Goal: Communication & Community: Answer question/provide support

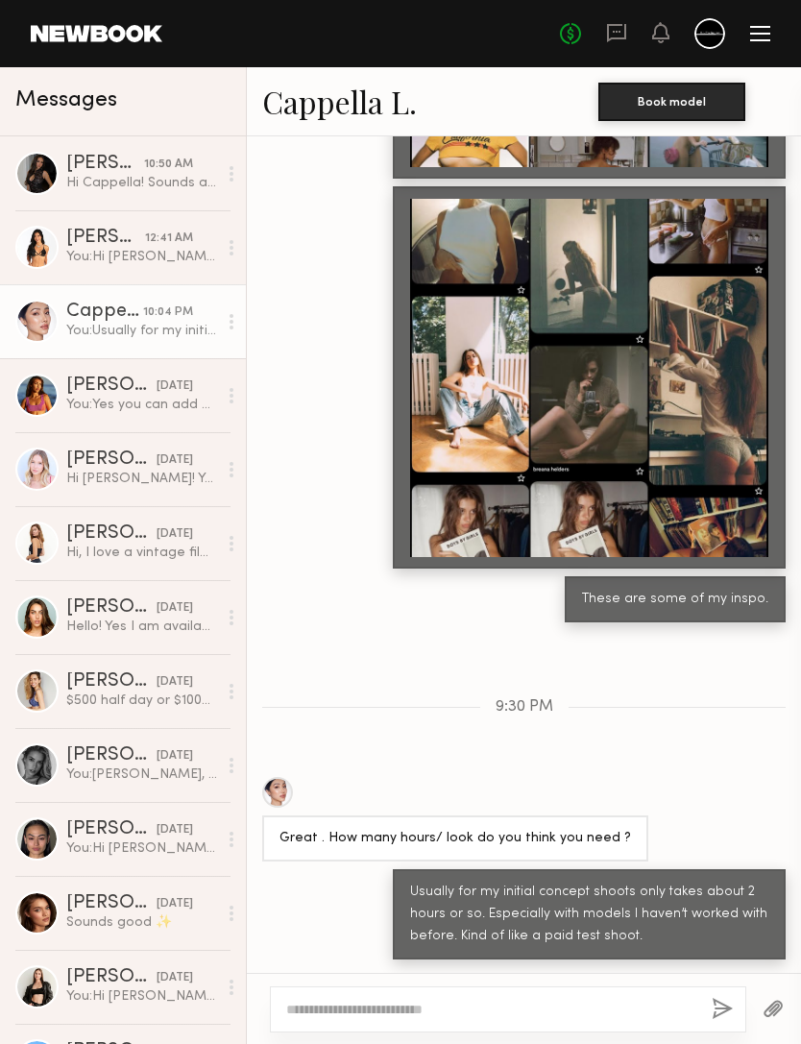
scroll to position [1851, 0]
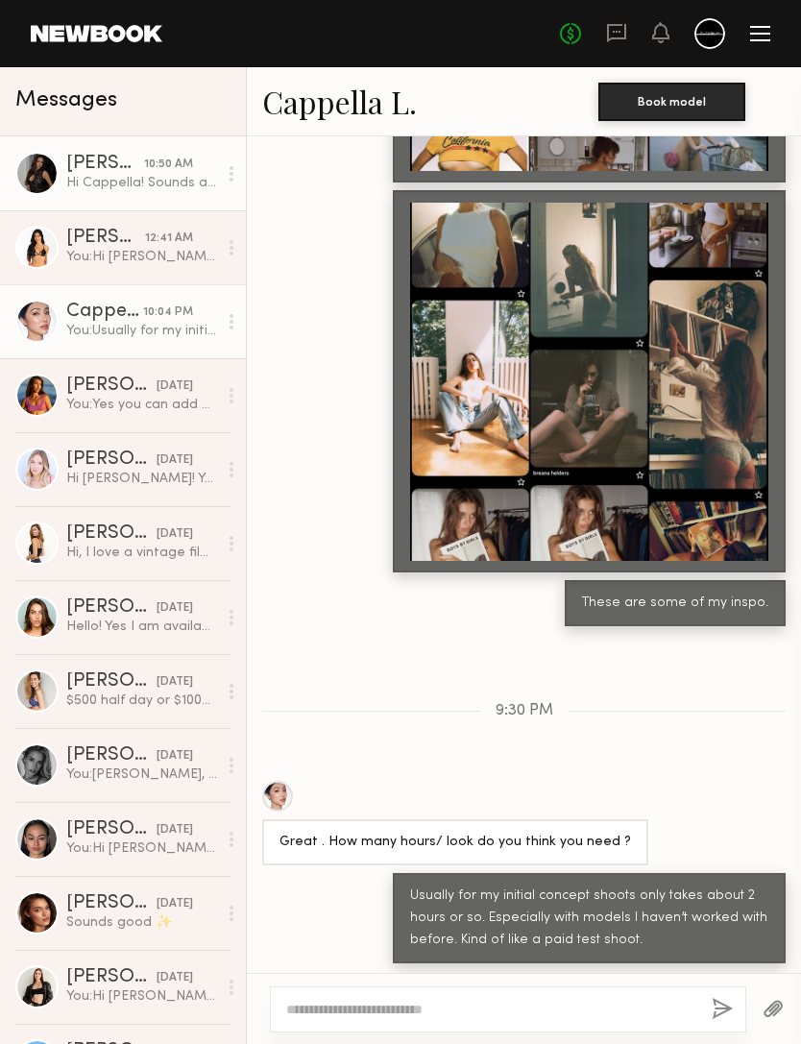
click at [120, 169] on div "Devyn R." at bounding box center [105, 164] width 78 height 19
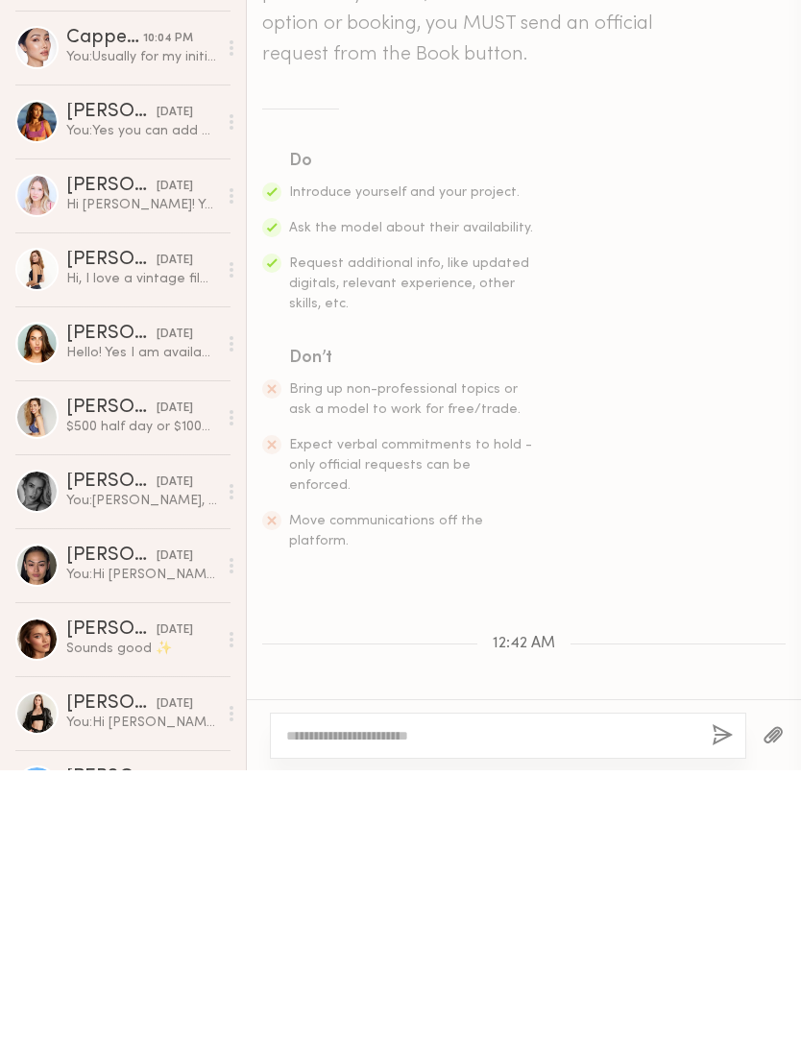
scroll to position [296, 0]
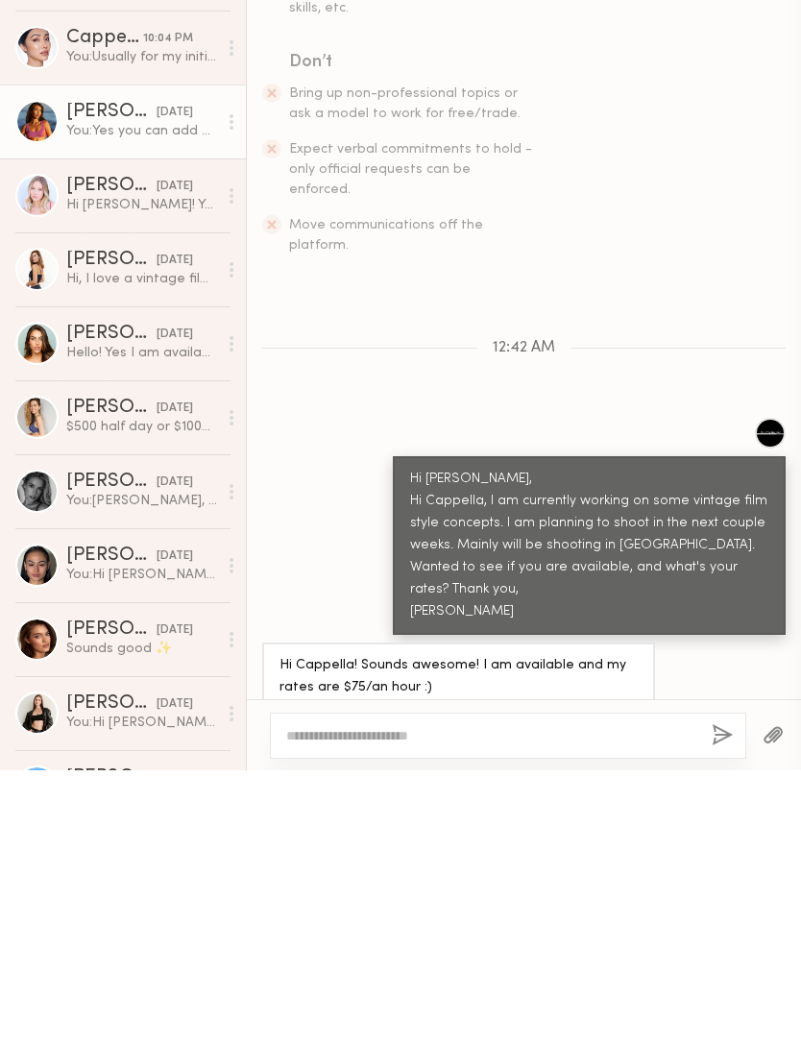
click at [85, 396] on div "You: Yes you can add me on IG, Ki_production. I have some of my work on there, …" at bounding box center [141, 405] width 151 height 18
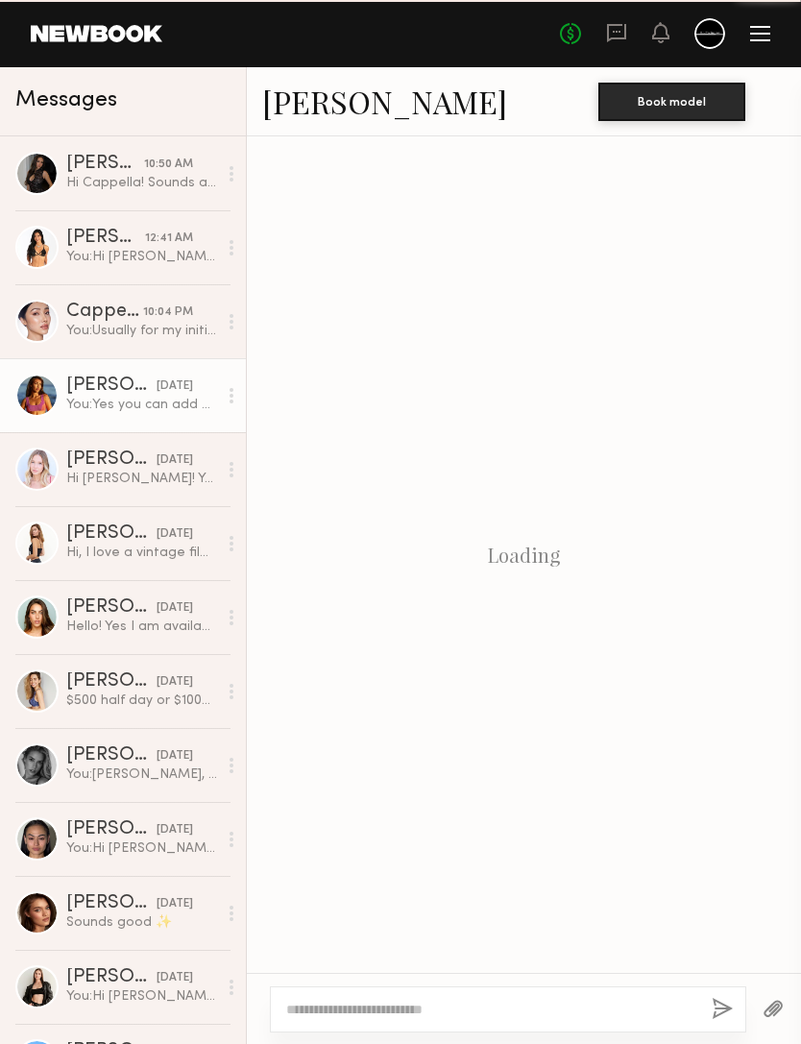
scroll to position [387, 0]
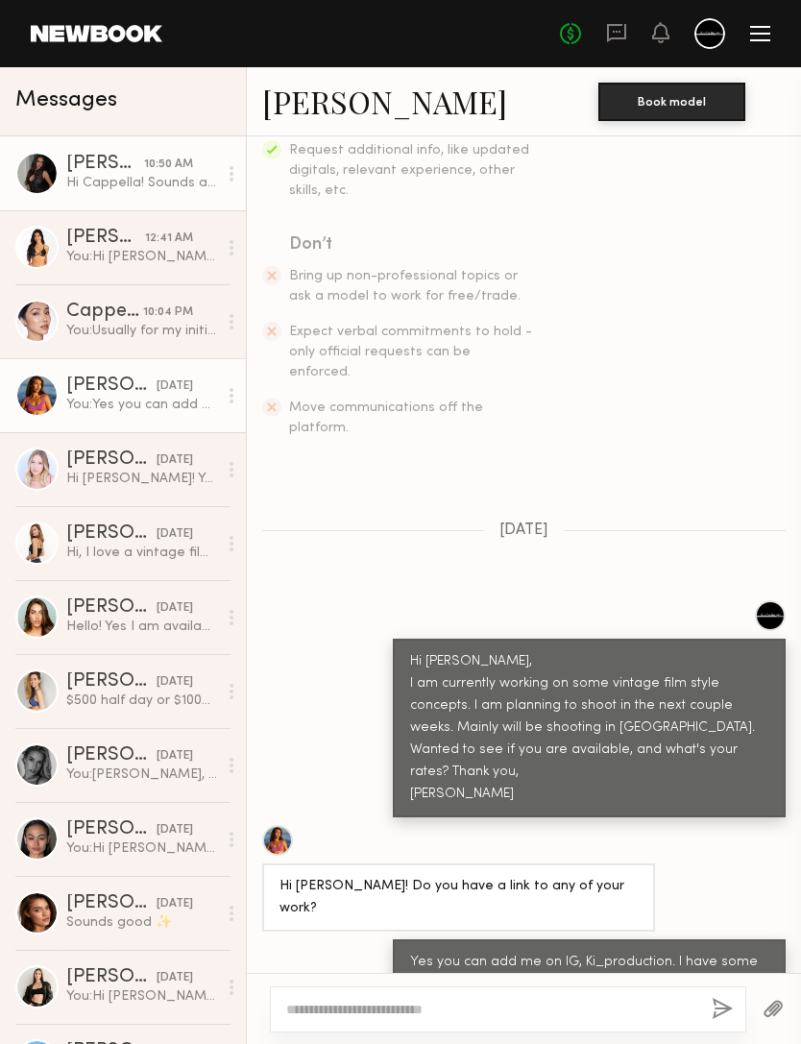
click at [86, 174] on div "Devyn R." at bounding box center [105, 164] width 78 height 19
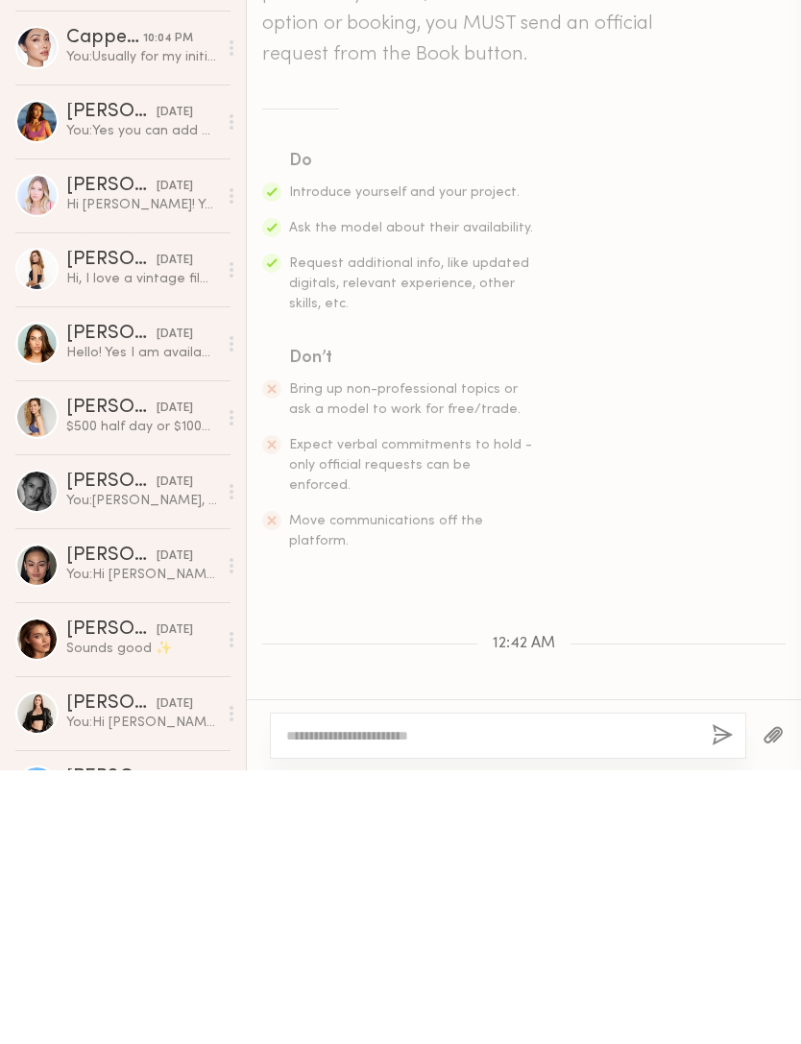
scroll to position [296, 0]
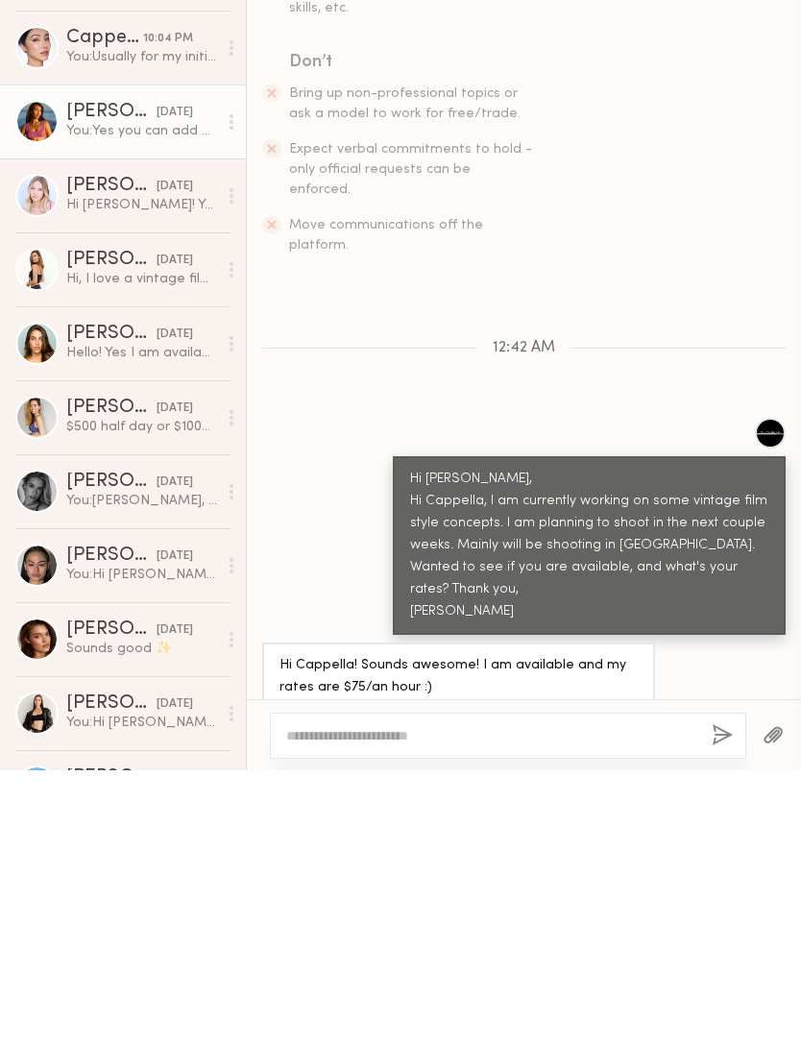
click at [82, 376] on div "Giavanna D." at bounding box center [111, 385] width 90 height 19
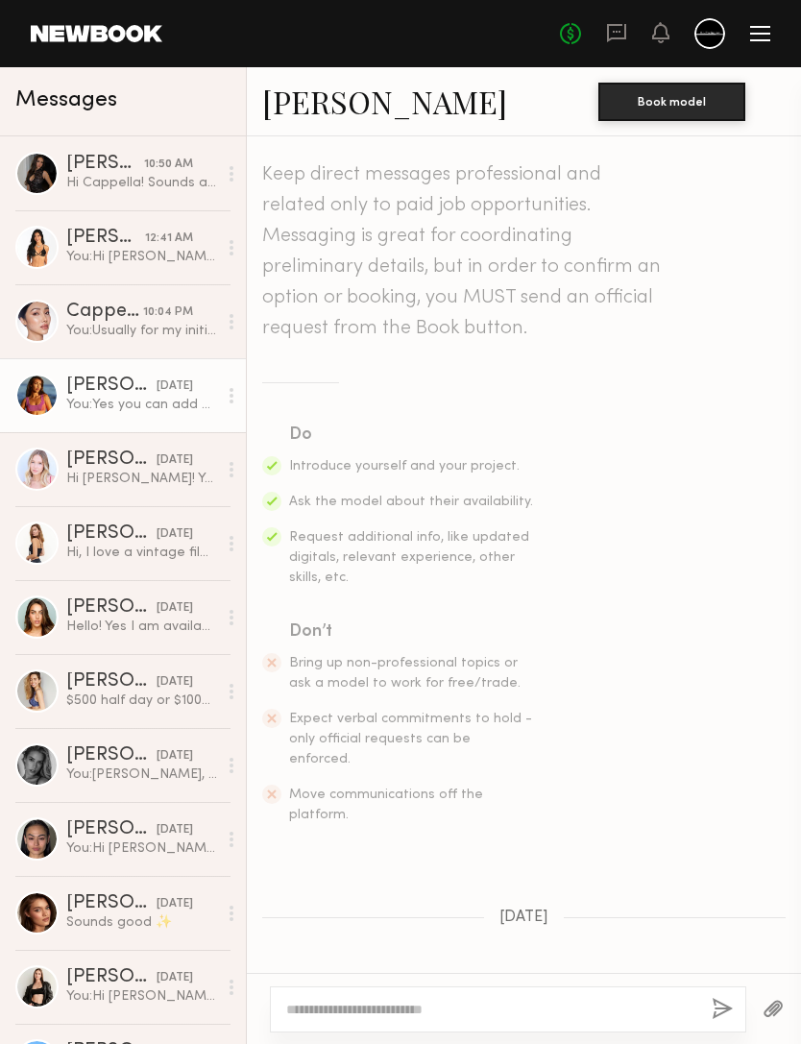
scroll to position [387, 0]
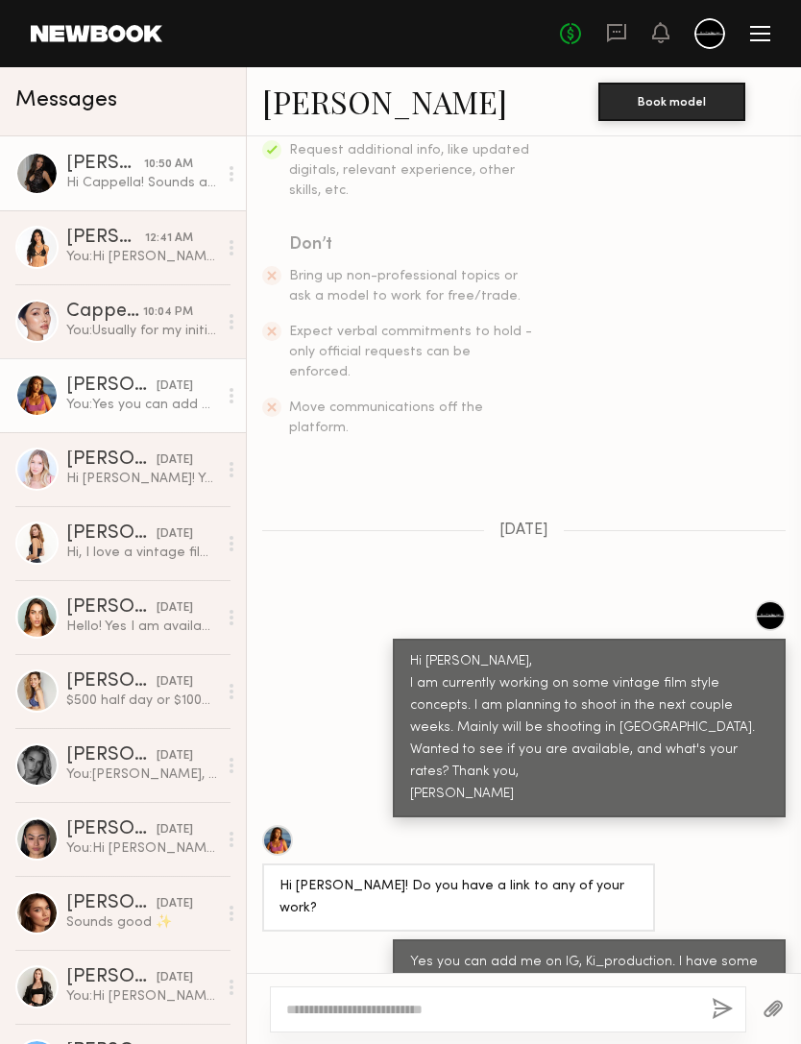
click at [85, 176] on div "Hi Cappella! Sounds awesome! I am available and my rates are $75/an hour :)" at bounding box center [141, 183] width 151 height 18
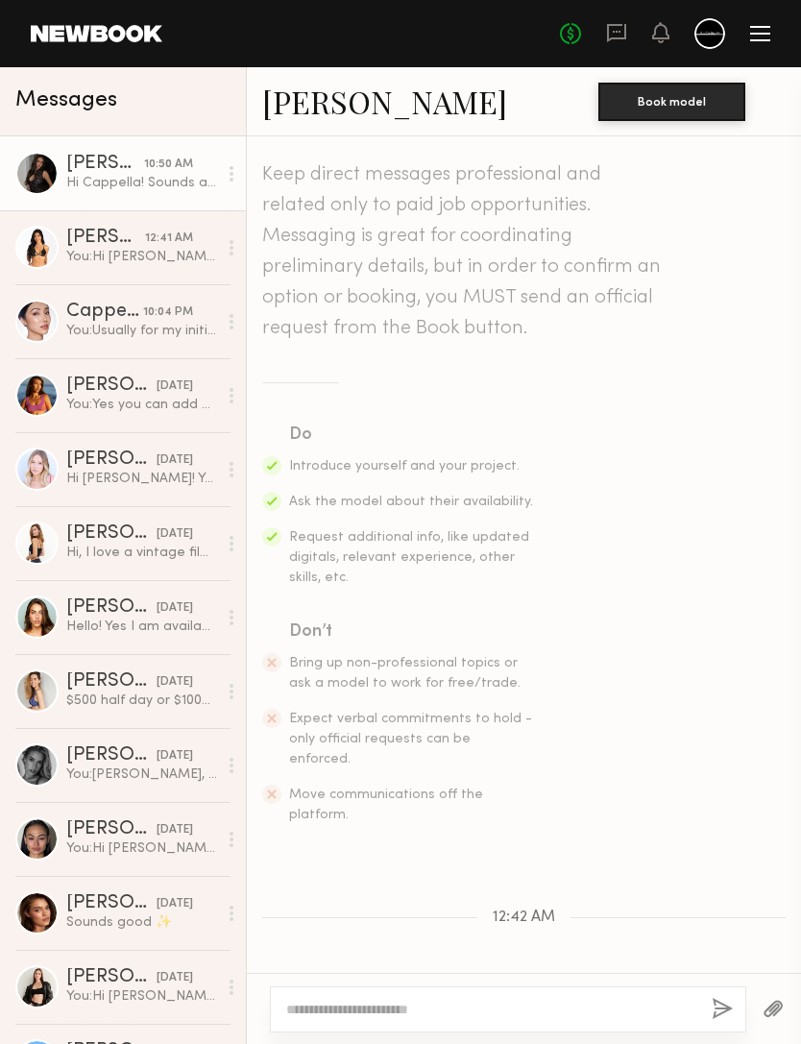
click at [327, 96] on link "Devyn R." at bounding box center [384, 101] width 245 height 41
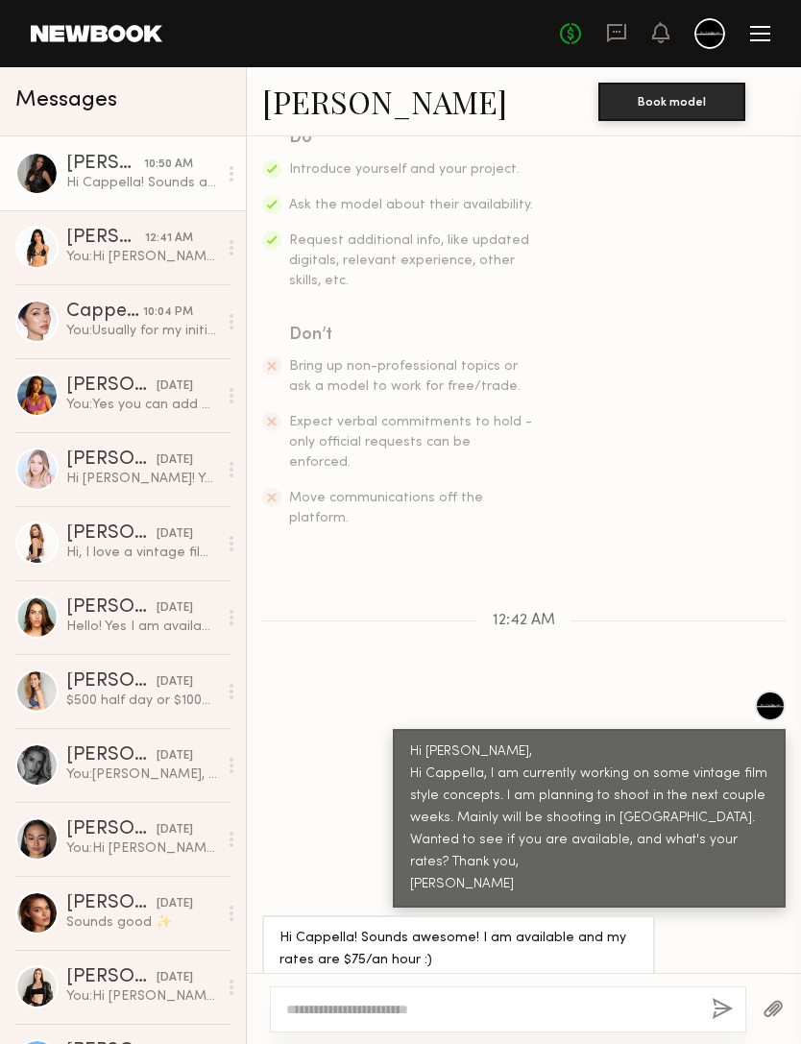
scroll to position [296, 0]
click at [588, 1000] on textarea at bounding box center [491, 1009] width 410 height 19
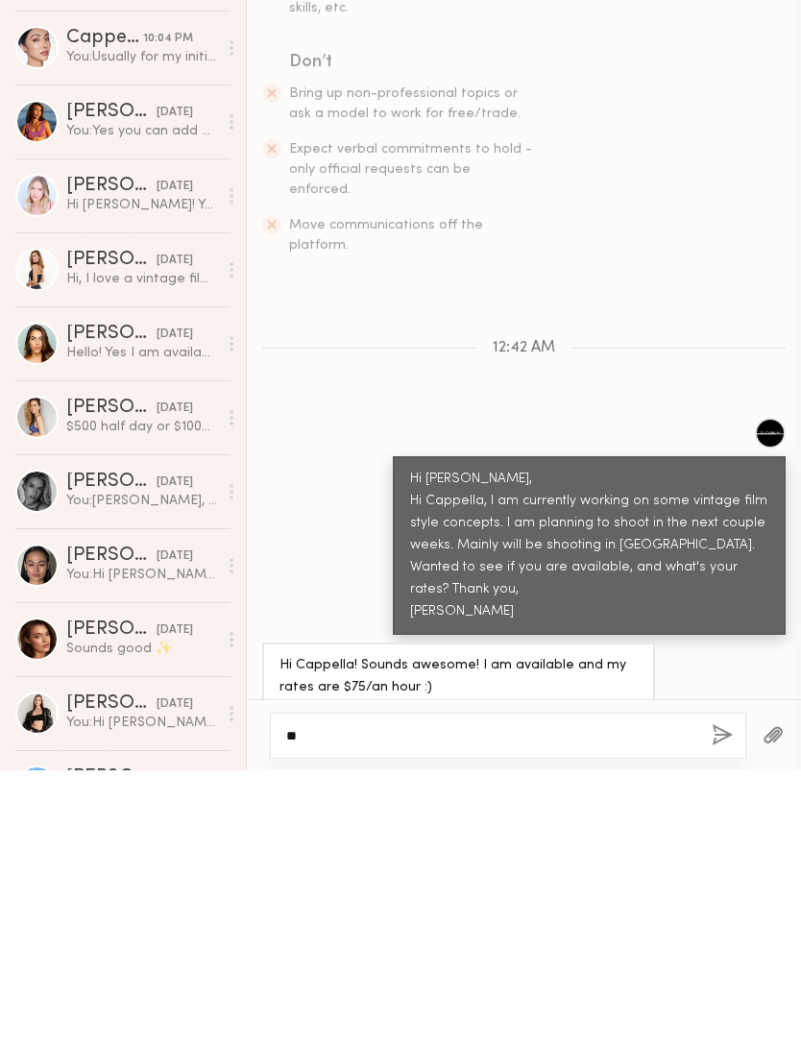
type textarea "*"
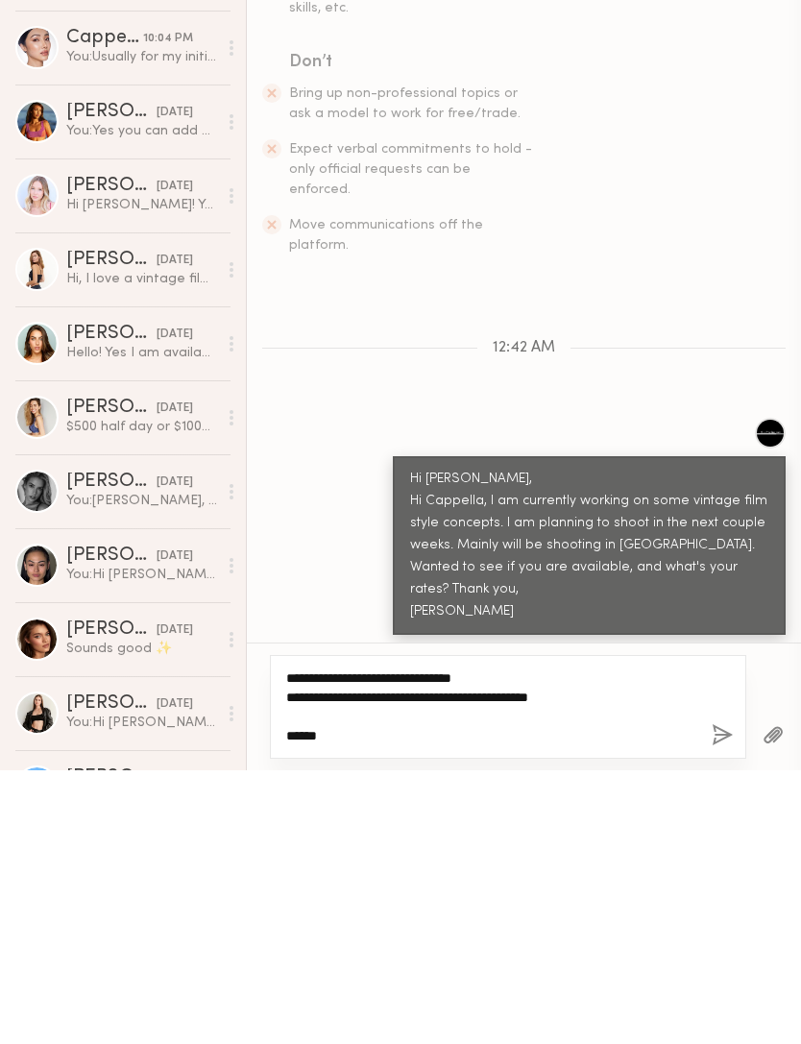
type textarea "**********"
click at [732, 998] on button "button" at bounding box center [722, 1010] width 21 height 24
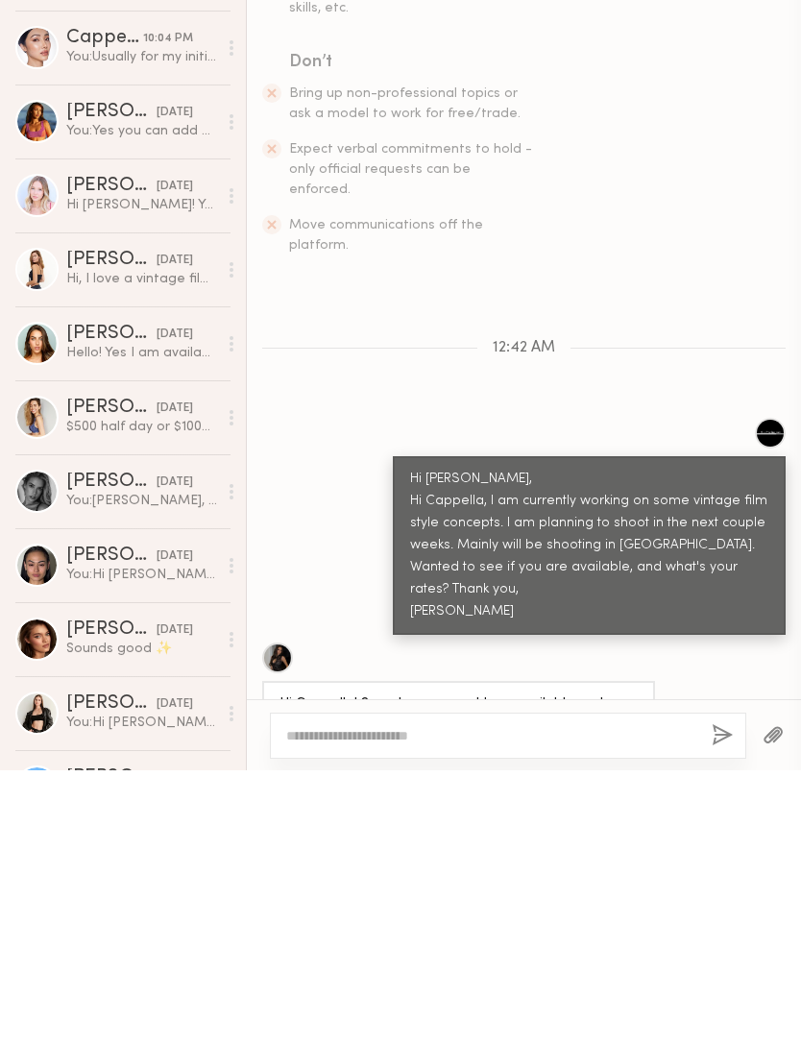
scroll to position [597, 0]
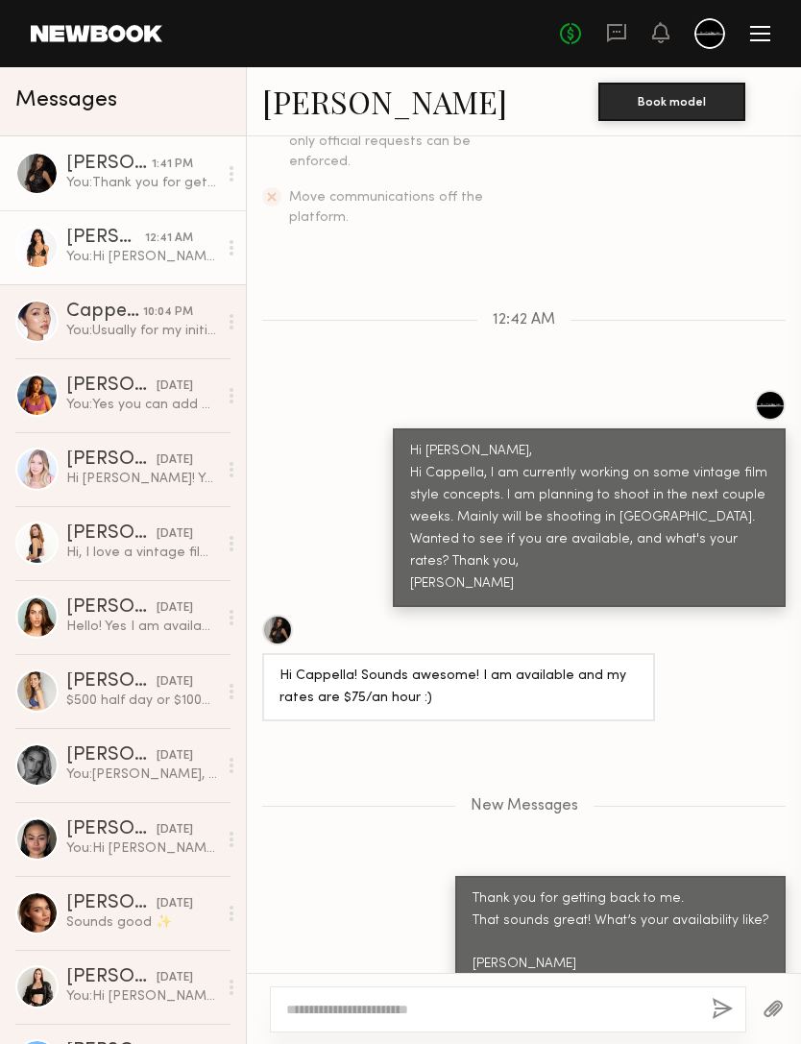
click at [102, 247] on div "Wendy C." at bounding box center [105, 238] width 79 height 19
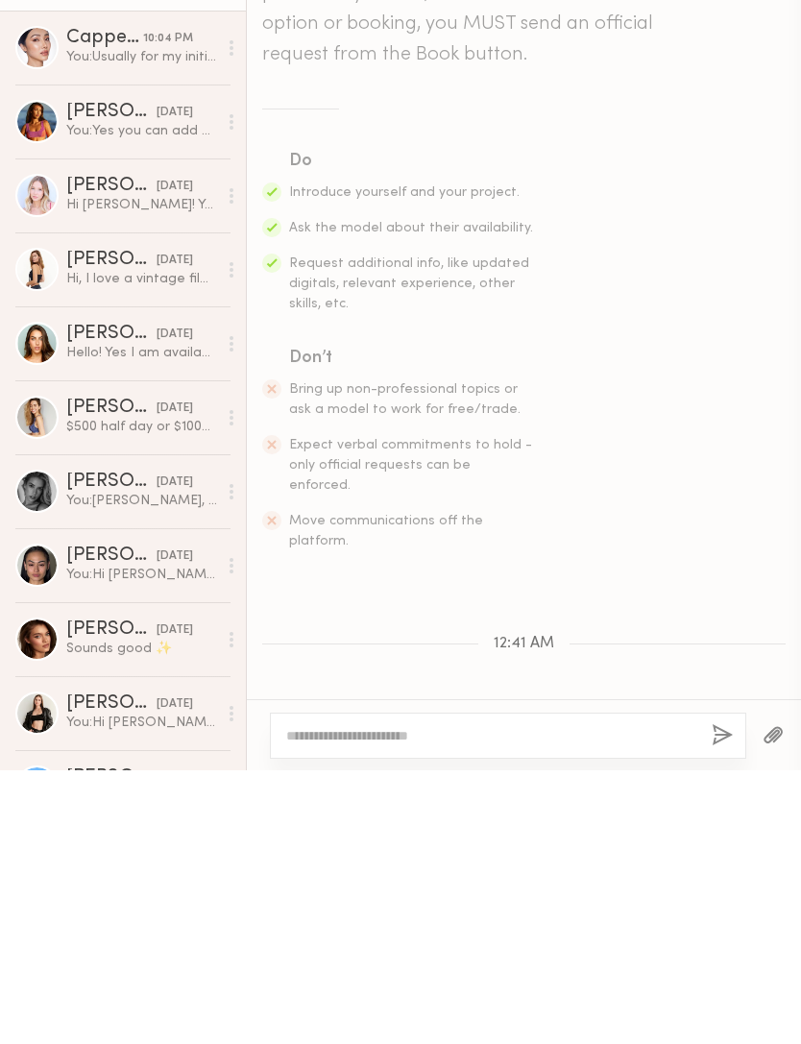
scroll to position [201, 0]
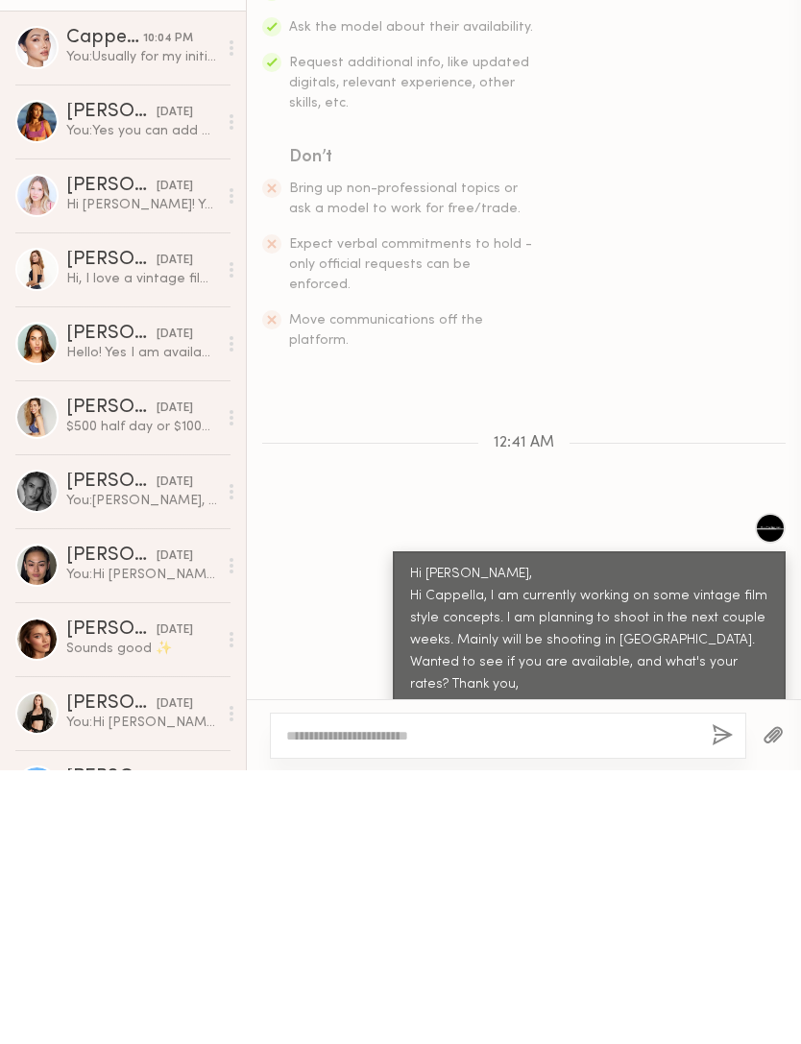
click at [738, 838] on div "Hi Wendy, Hi Cappella, I am currently working on some vintage film style concep…" at bounding box center [589, 904] width 358 height 133
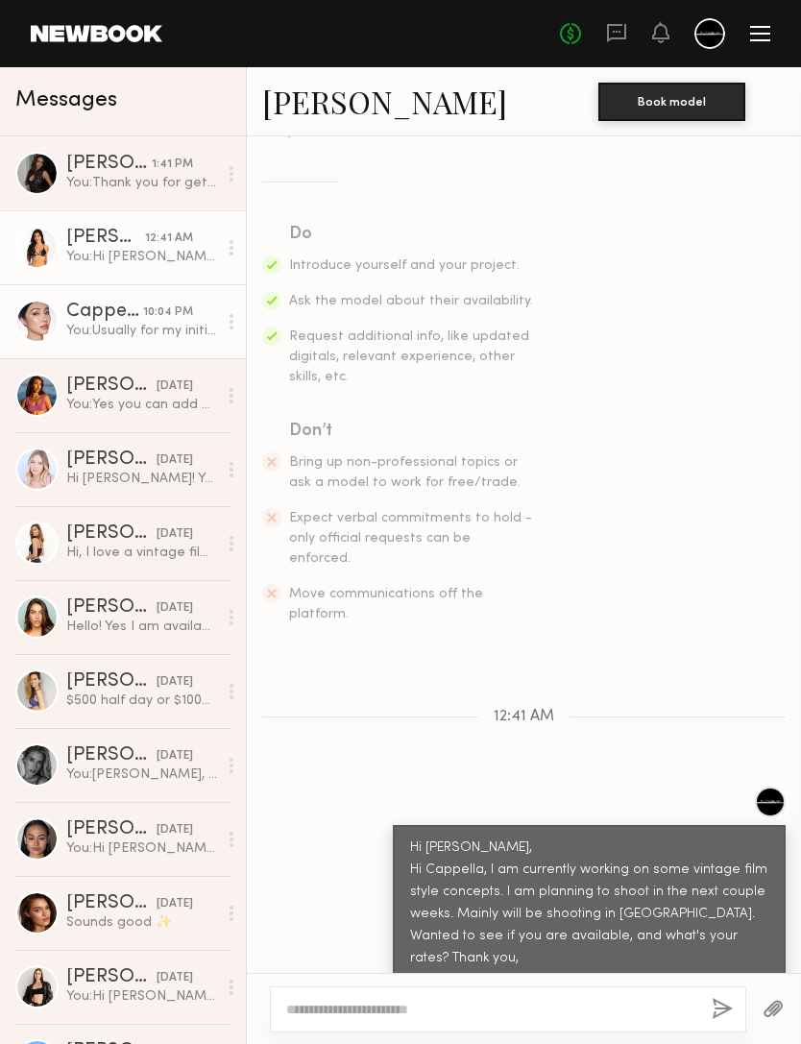
click at [101, 319] on div "Cappella L." at bounding box center [104, 312] width 77 height 19
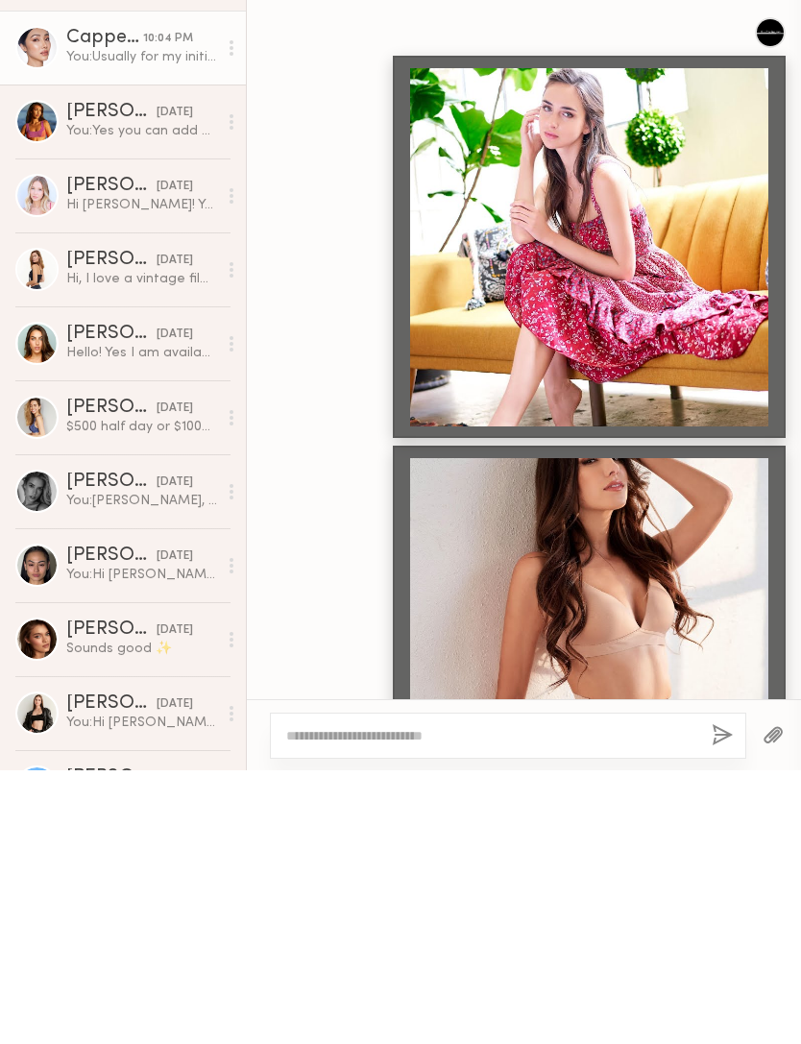
scroll to position [1851, 0]
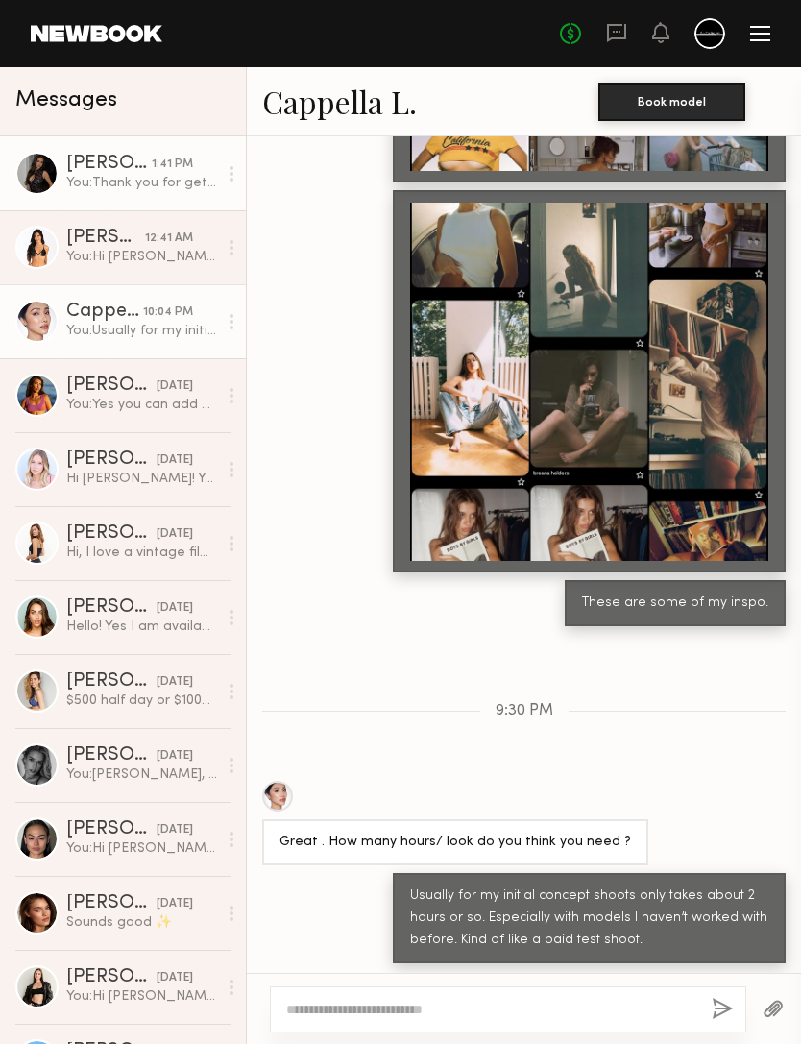
click at [76, 164] on div "Devyn R." at bounding box center [108, 164] width 85 height 19
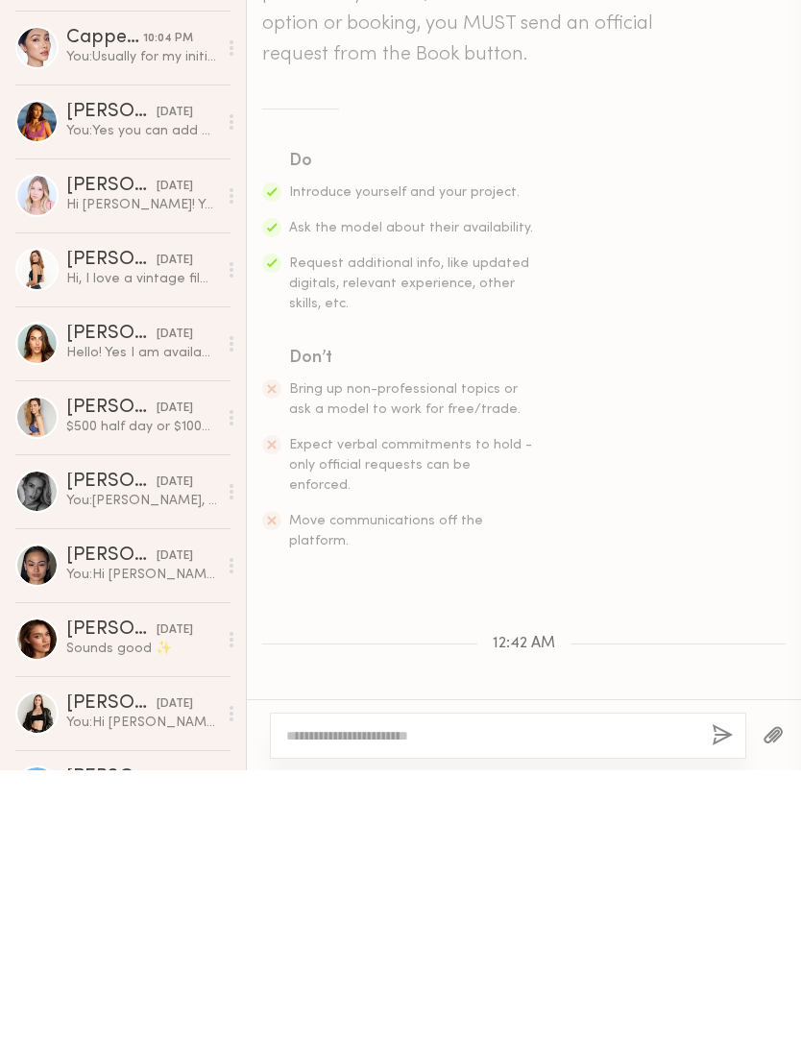
scroll to position [450, 0]
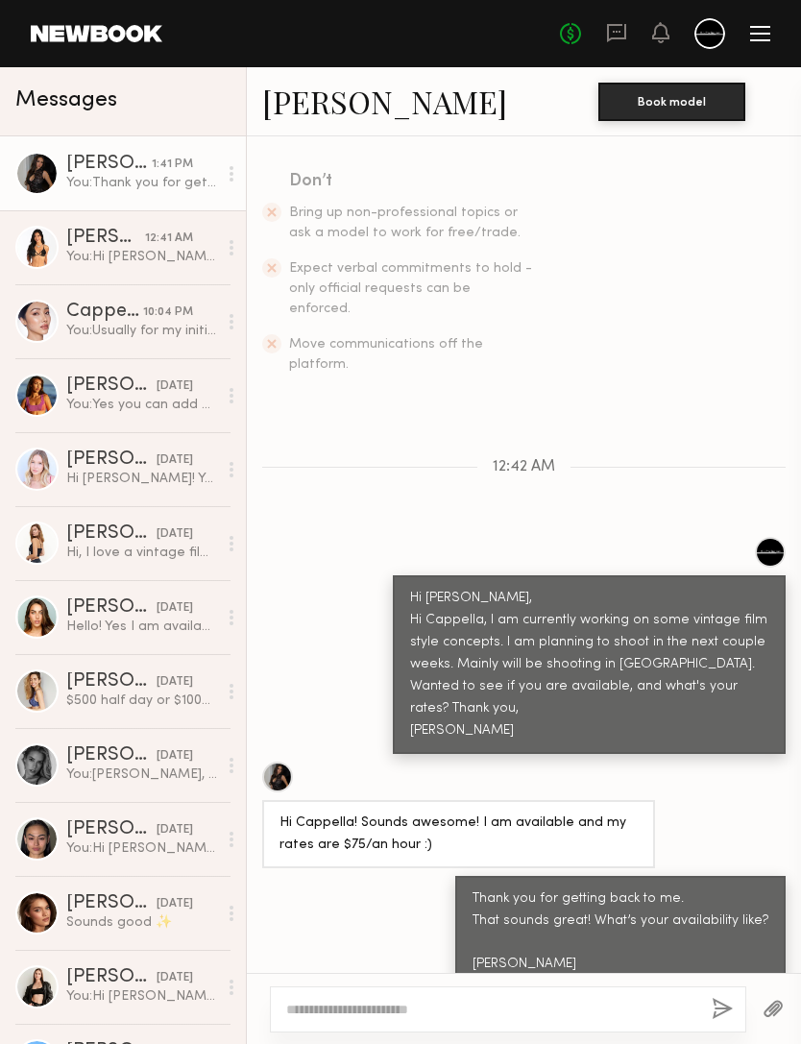
click at [325, 114] on link "Devyn R." at bounding box center [384, 101] width 245 height 41
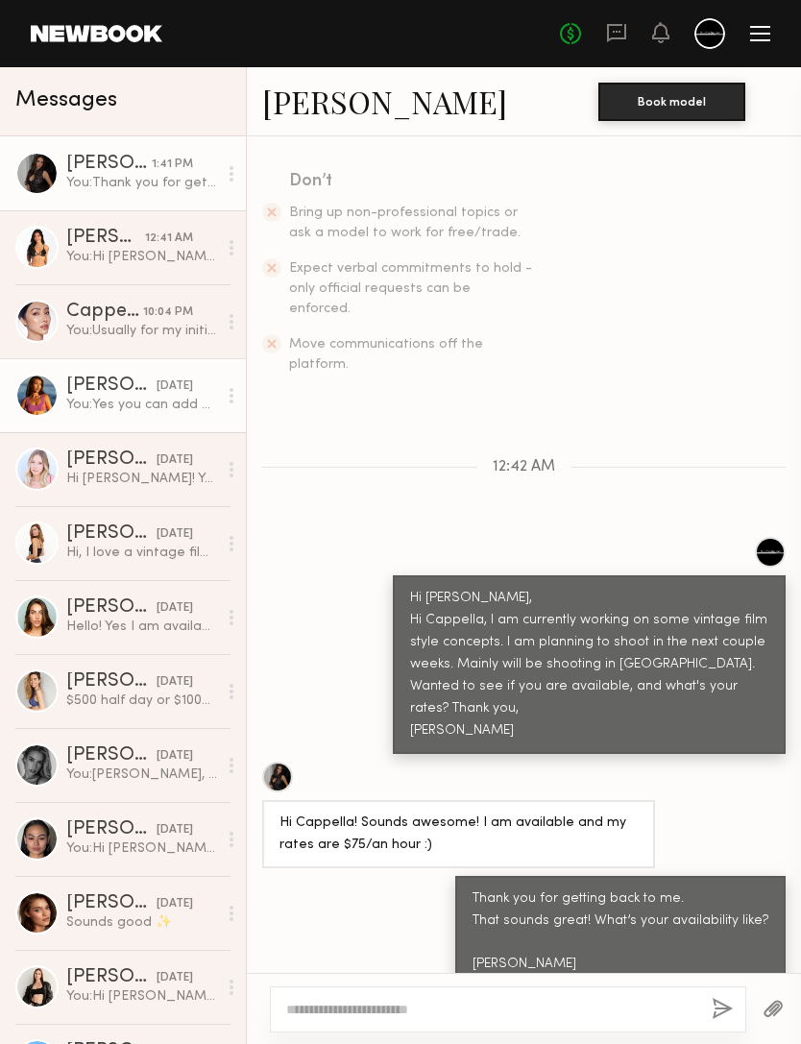
click at [108, 415] on link "Giavanna D. yesterday You: Yes you can add me on IG, Ki_production. I have some…" at bounding box center [123, 395] width 246 height 74
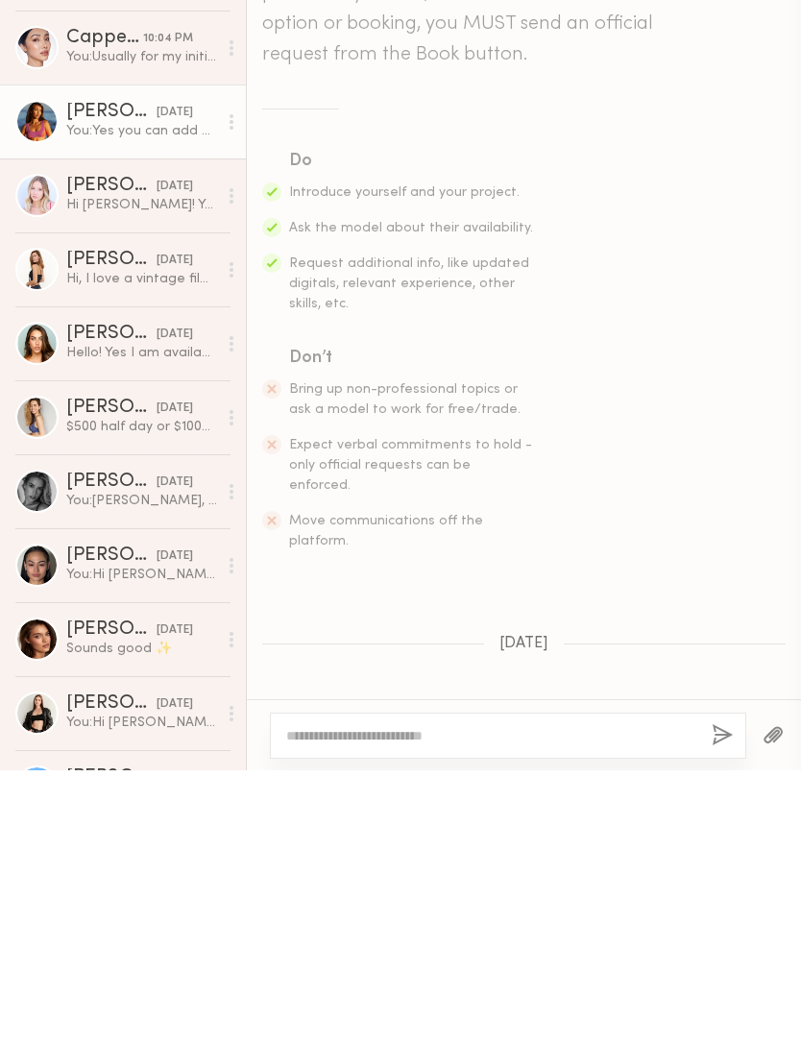
scroll to position [387, 0]
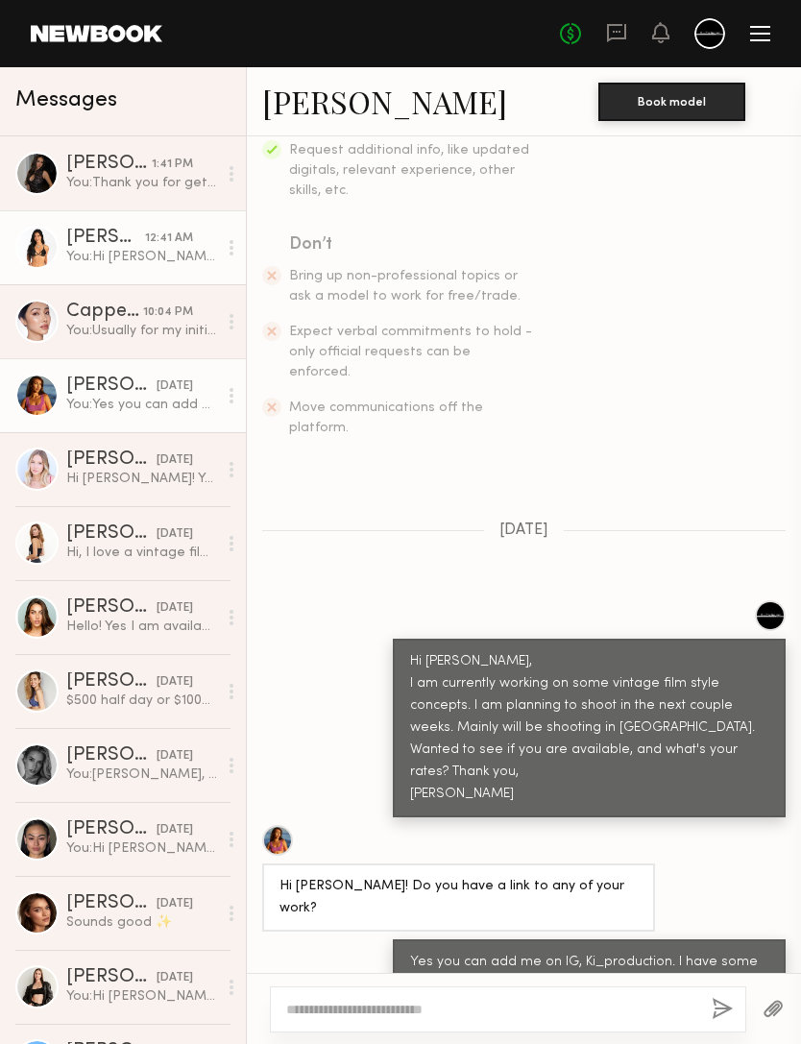
click at [90, 236] on div "Wendy C." at bounding box center [105, 238] width 79 height 19
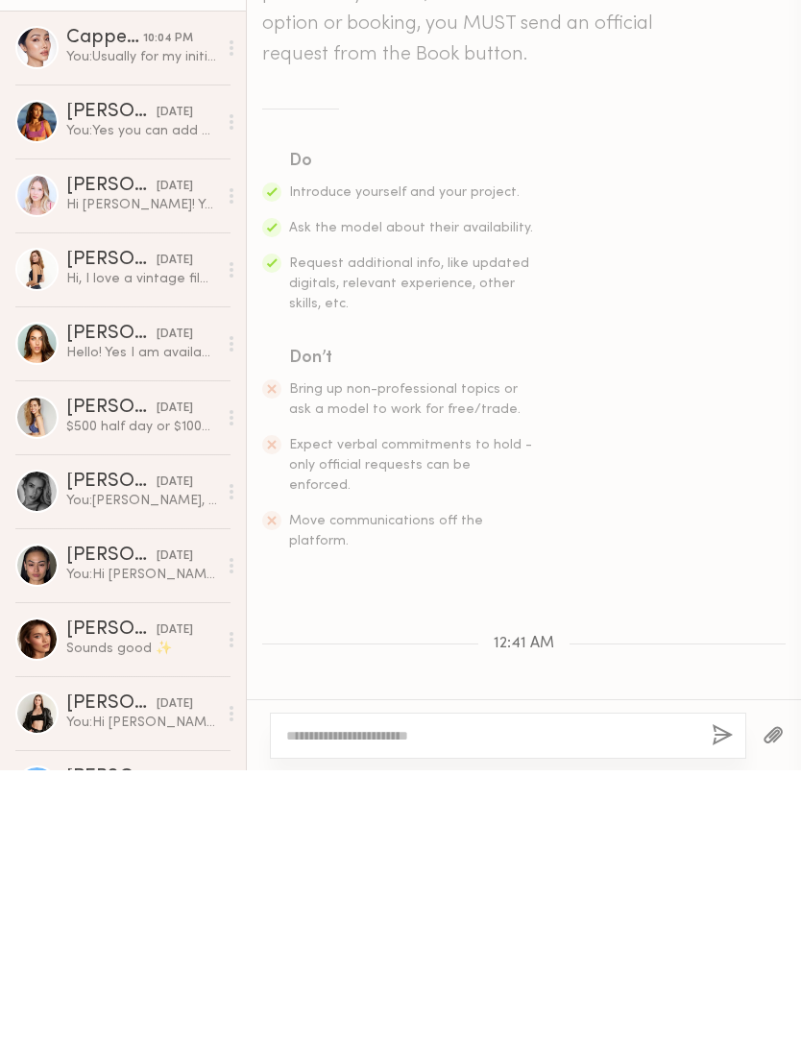
scroll to position [201, 0]
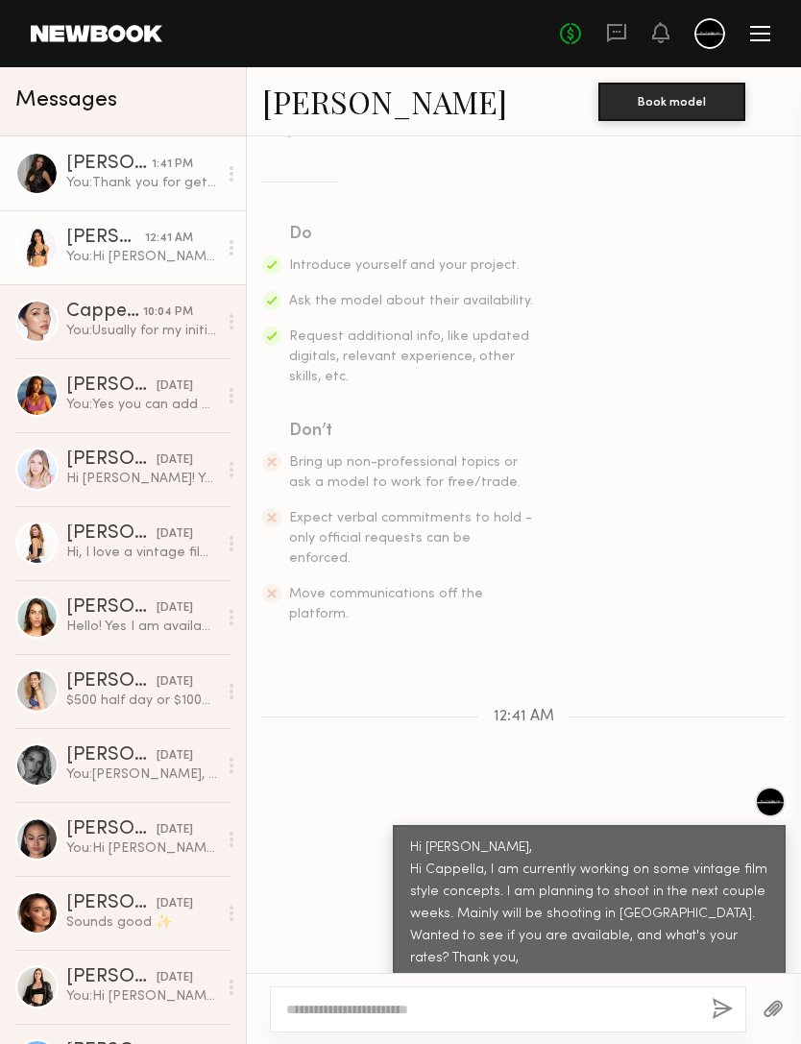
click at [80, 163] on div "Devyn R." at bounding box center [108, 164] width 85 height 19
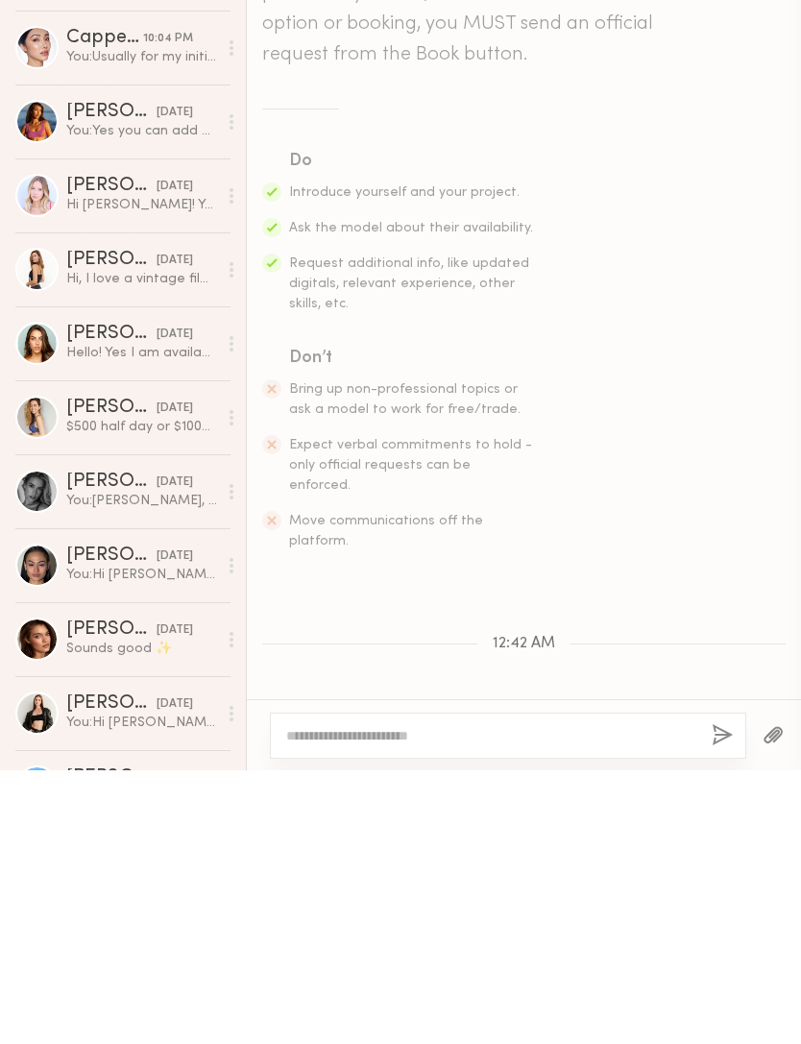
scroll to position [450, 0]
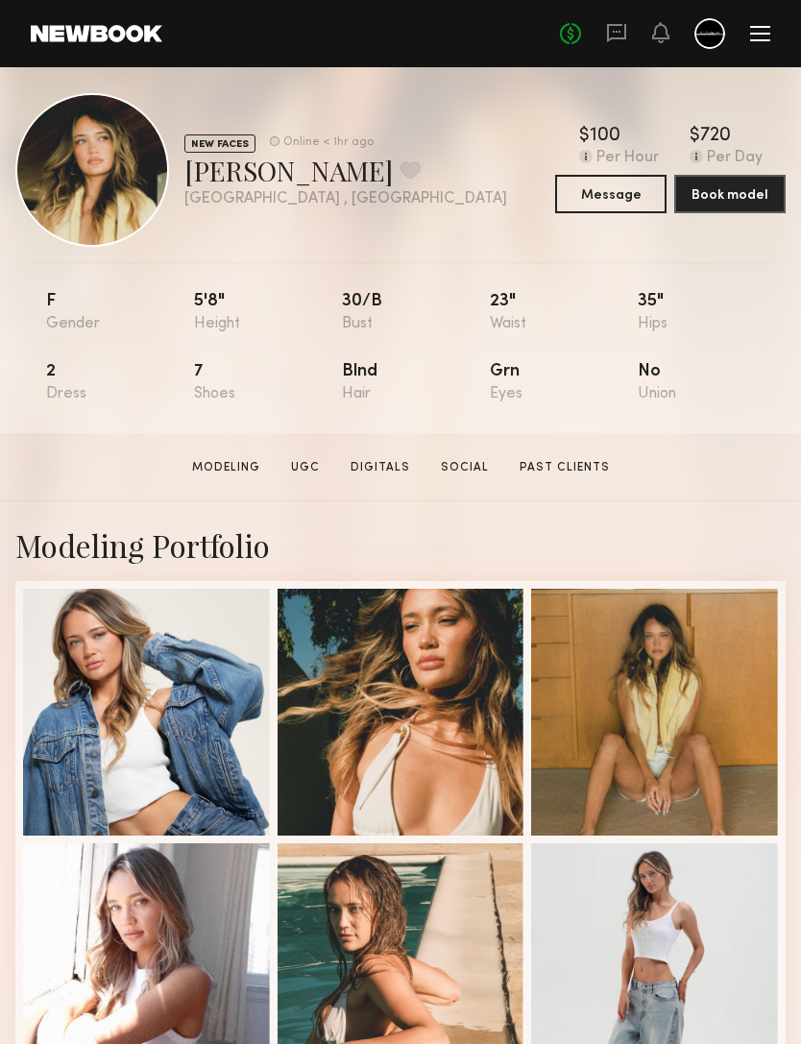
scroll to position [7, 0]
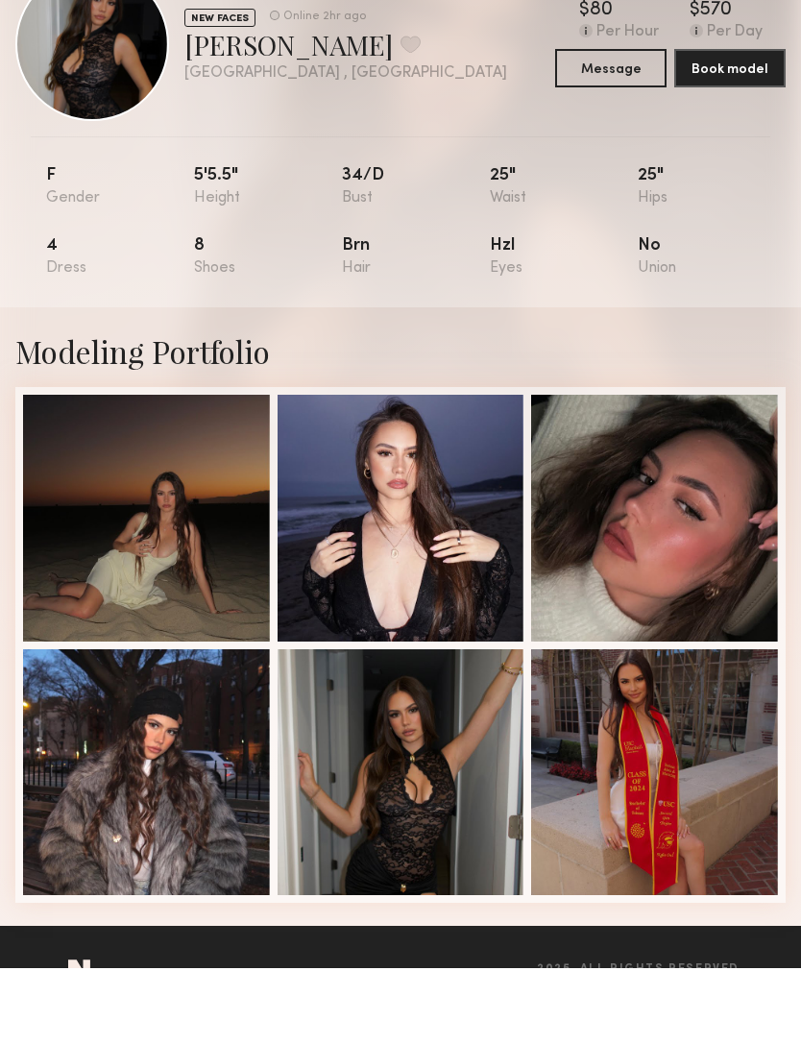
scroll to position [40, 0]
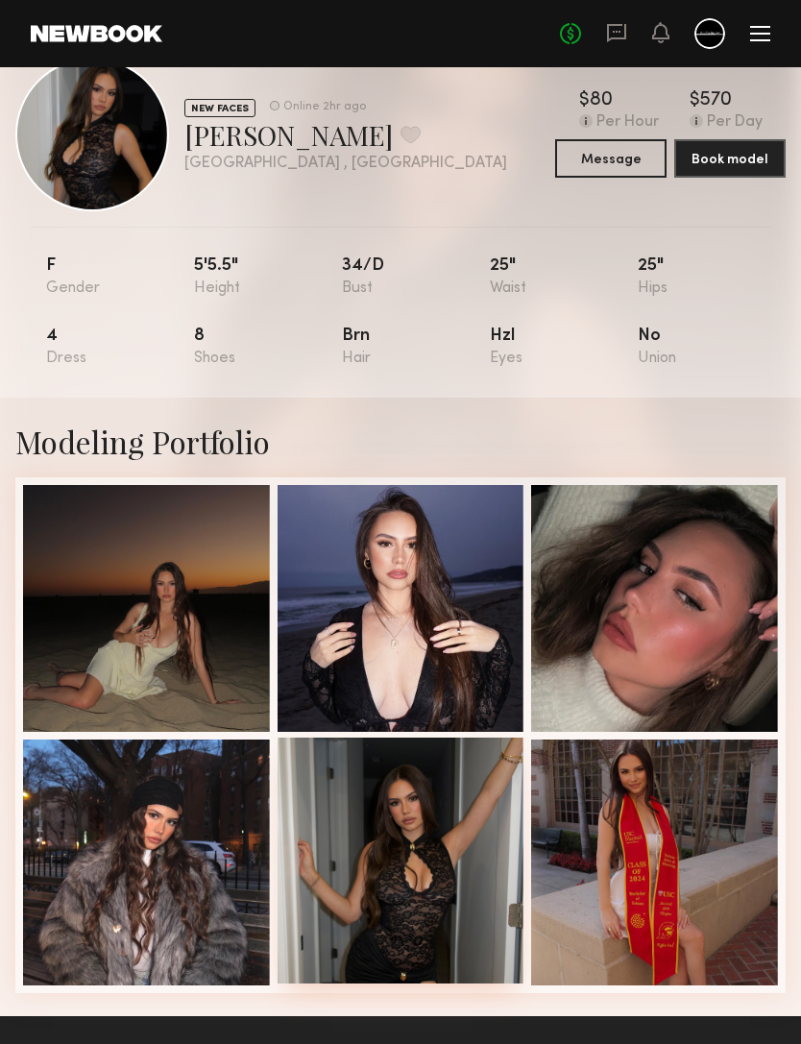
click at [442, 880] on div at bounding box center [401, 861] width 247 height 247
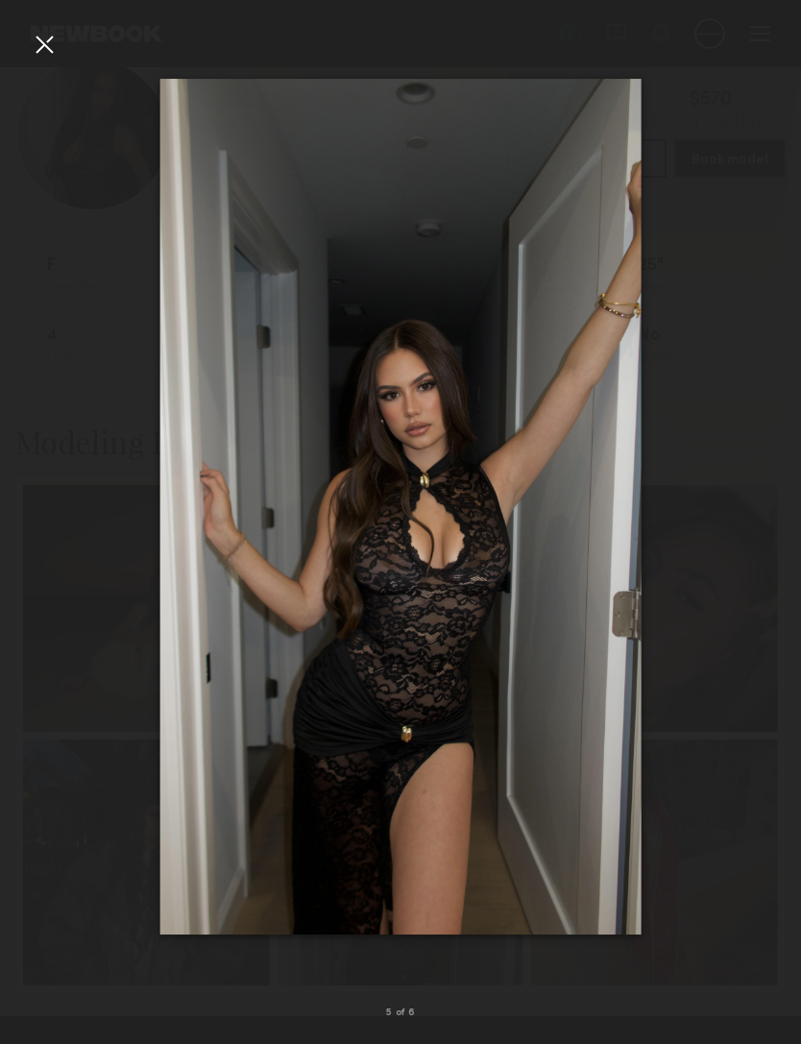
click at [47, 33] on div at bounding box center [44, 44] width 31 height 31
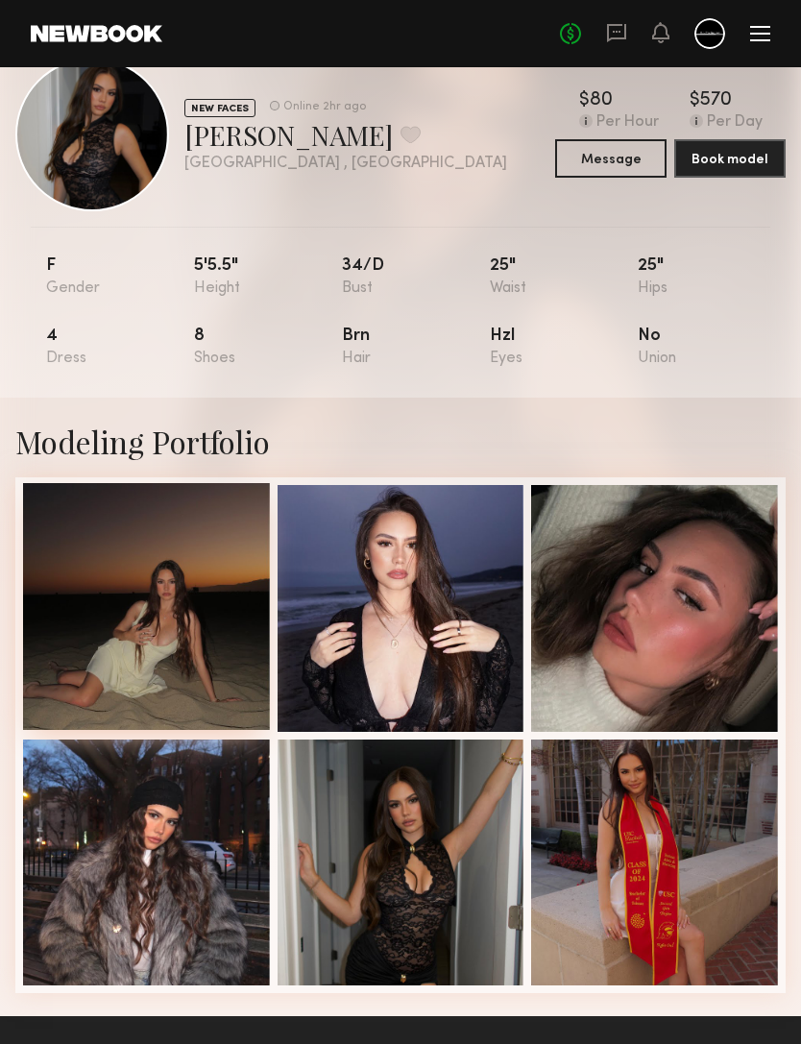
click at [94, 663] on div at bounding box center [146, 606] width 247 height 247
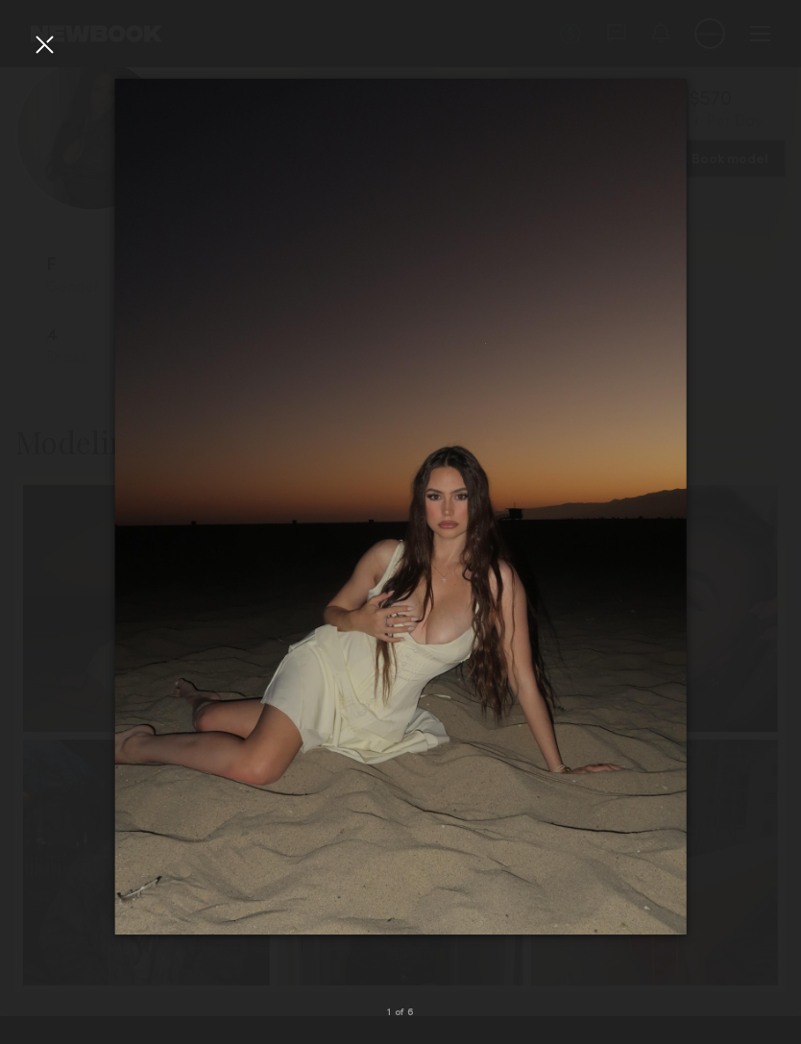
click at [45, 40] on div at bounding box center [44, 44] width 31 height 31
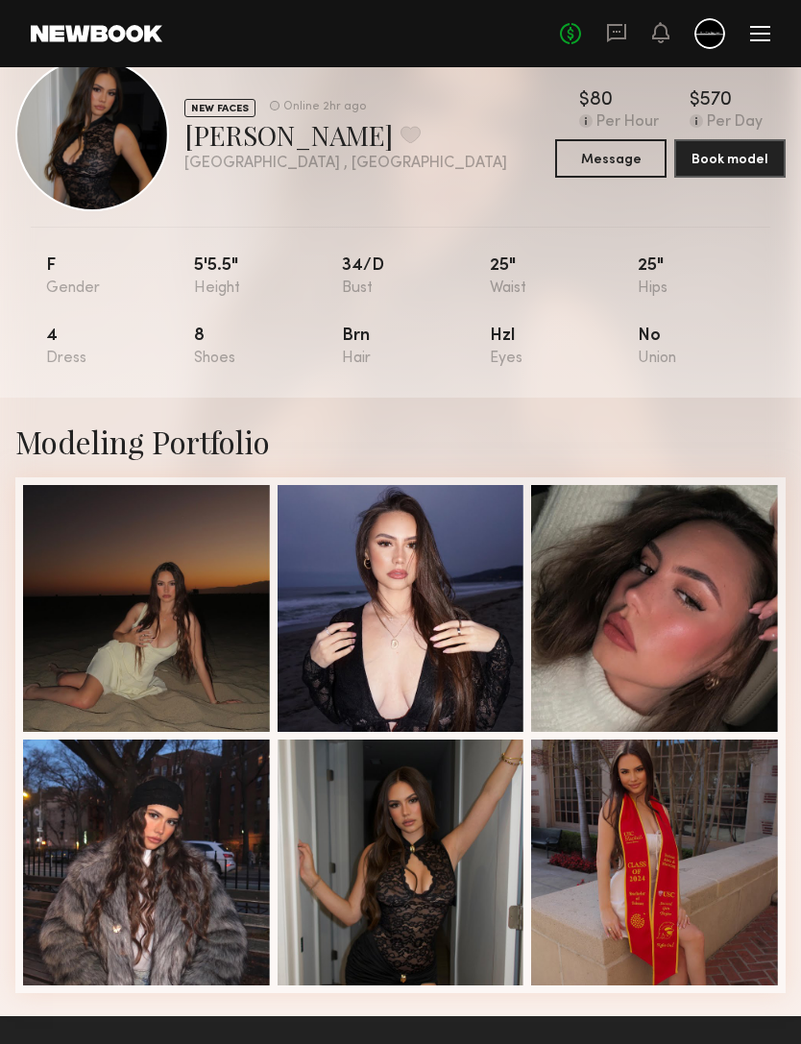
scroll to position [0, 0]
